Goal: Transaction & Acquisition: Purchase product/service

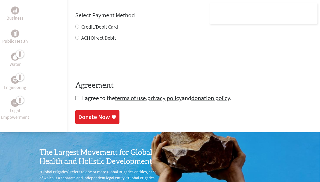
scroll to position [261, 0]
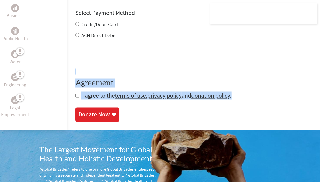
drag, startPoint x: 316, startPoint y: 99, endPoint x: 312, endPoint y: 69, distance: 29.6
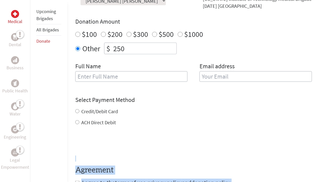
scroll to position [174, 0]
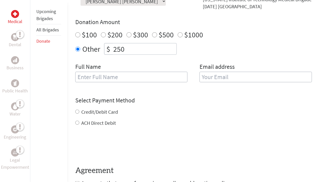
click at [153, 76] on input "text" at bounding box center [131, 77] width 112 height 11
type input "[PERSON_NAME]"
click at [212, 75] on input "email" at bounding box center [255, 77] width 112 height 11
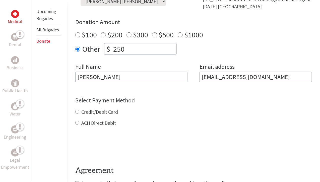
type input "[EMAIL_ADDRESS][DOMAIN_NAME]"
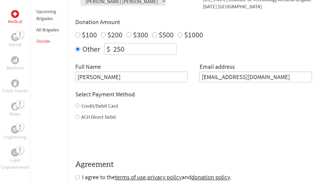
click at [76, 111] on div "Credit/Debit Card ACH Direct Debit" at bounding box center [193, 111] width 236 height 18
click at [77, 105] on input "Credit/Debit Card" at bounding box center [77, 106] width 4 height 4
radio input "true"
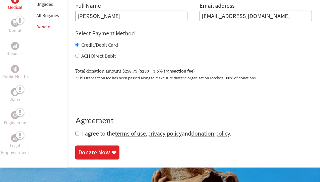
scroll to position [235, 0]
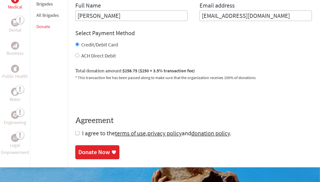
click at [78, 132] on input "checkbox" at bounding box center [77, 133] width 4 height 4
checkbox input "true"
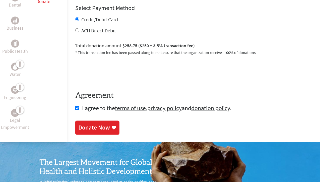
click at [100, 122] on link "Donate Now" at bounding box center [97, 128] width 44 height 14
